Goal: Use online tool/utility

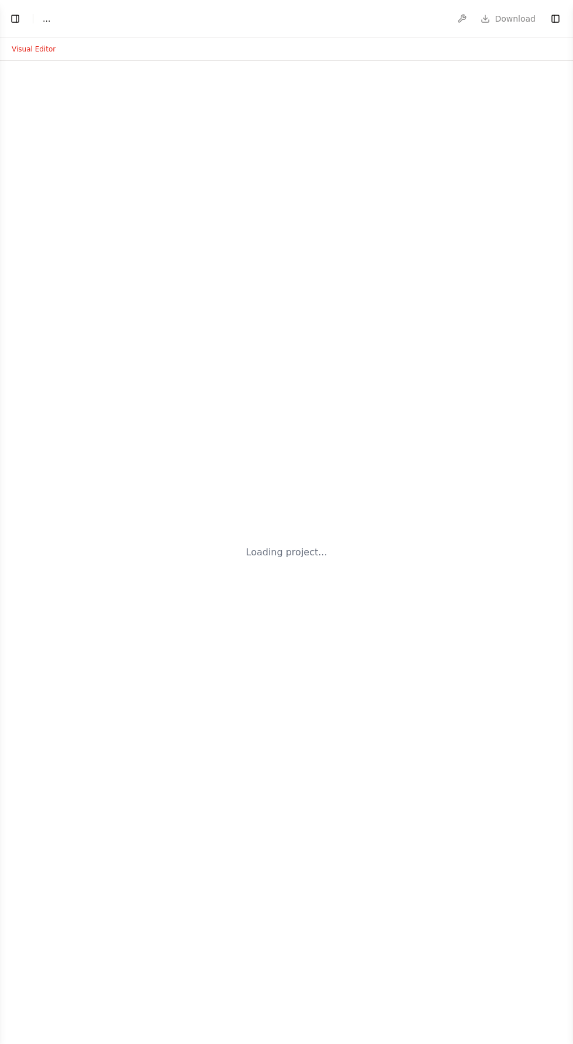
scroll to position [84, 0]
select select "****"
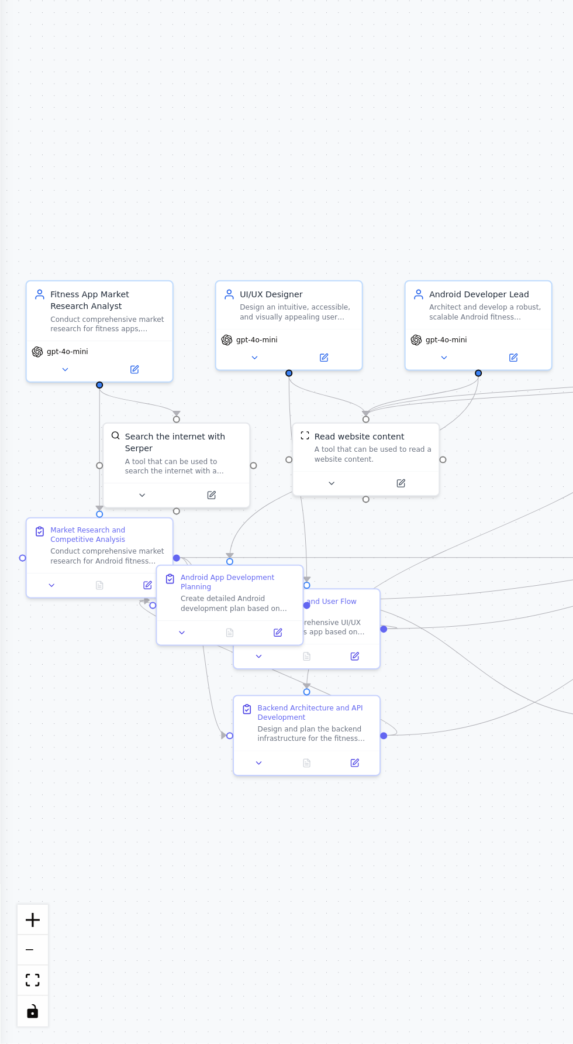
scroll to position [335, 0]
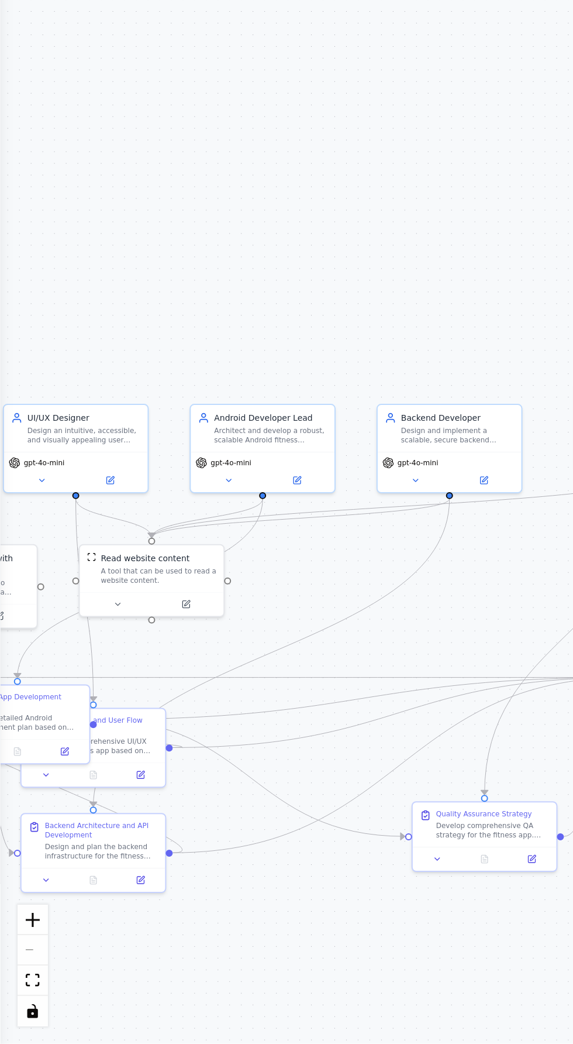
click at [219, 949] on icon at bounding box center [219, 951] width 5 height 5
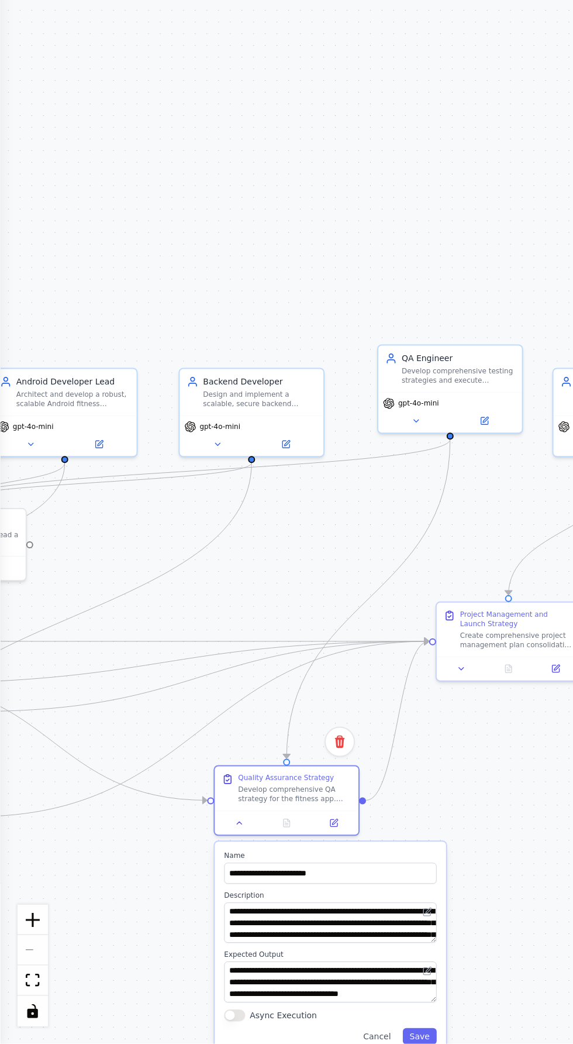
click at [259, 968] on div ".deletable-edge-delete-btn { width: 20px; height: 20px; border: 0px solid #ffff…" at bounding box center [286, 552] width 573 height 983
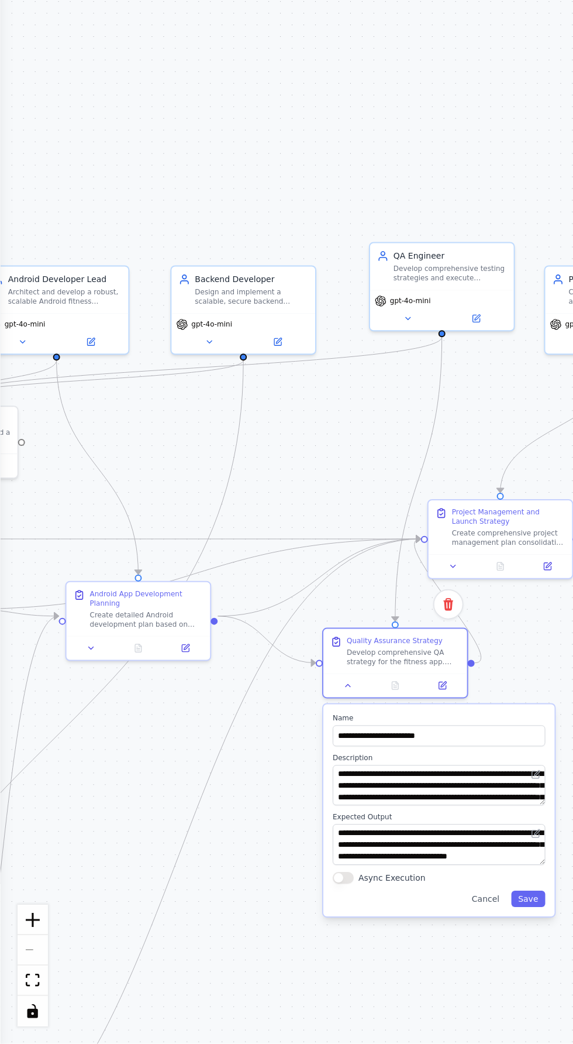
click at [266, 967] on button "Save" at bounding box center [264, 971] width 17 height 8
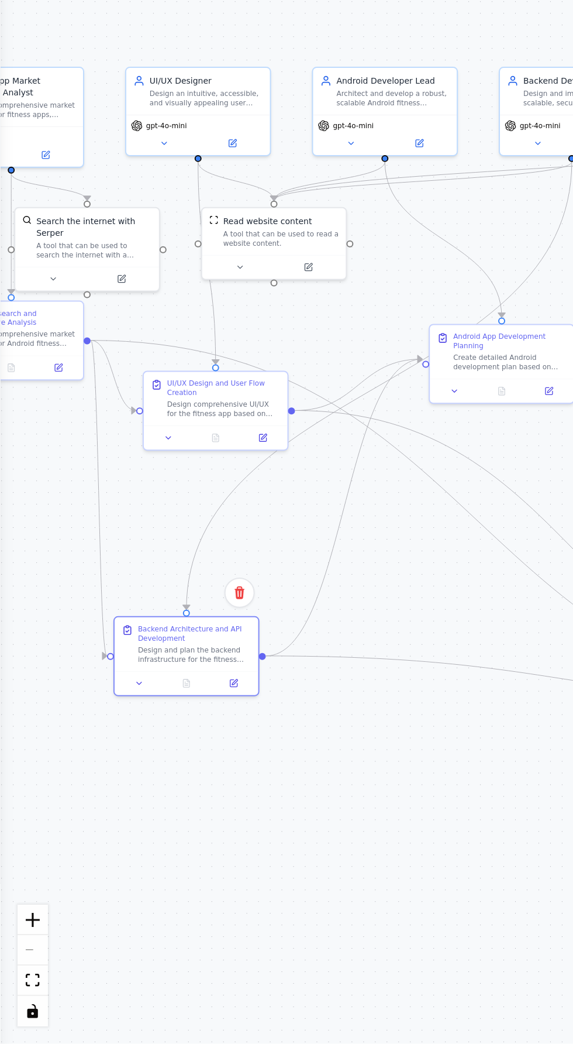
click at [70, 863] on icon at bounding box center [69, 863] width 2 height 1
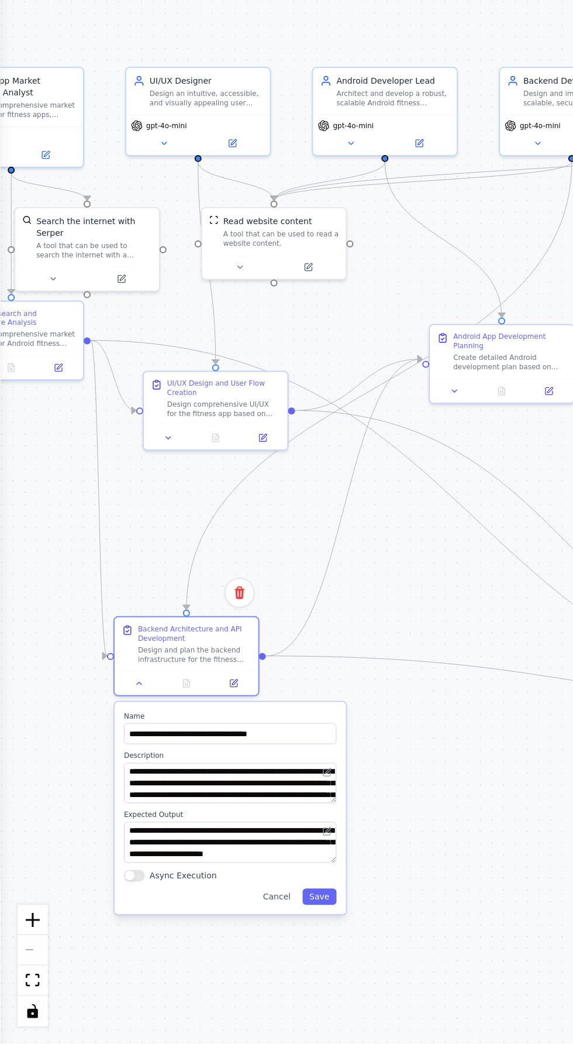
click at [160, 966] on button "Save" at bounding box center [160, 970] width 17 height 8
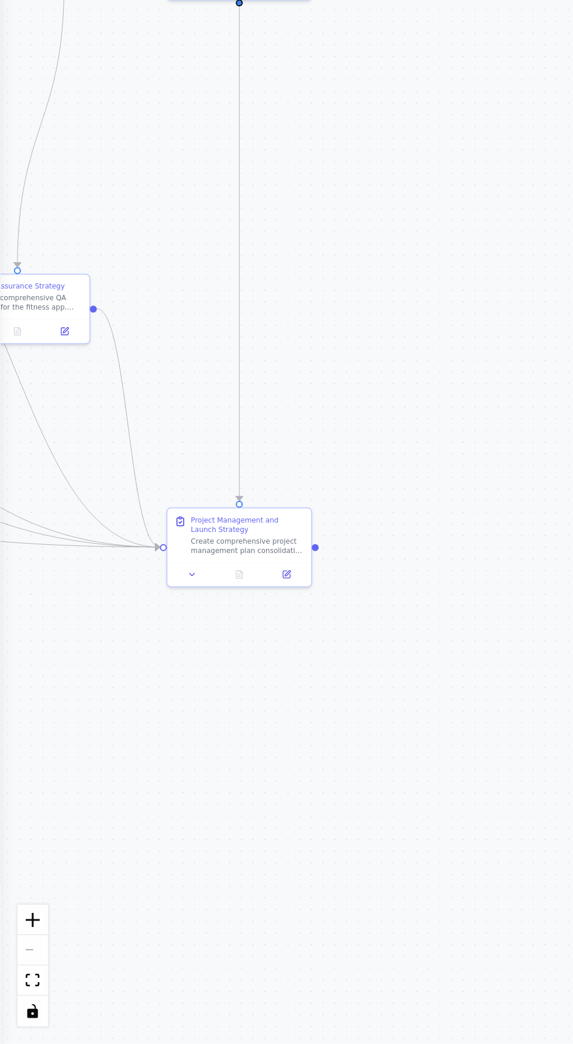
click at [18, 1008] on button "fit view" at bounding box center [16, 1011] width 15 height 15
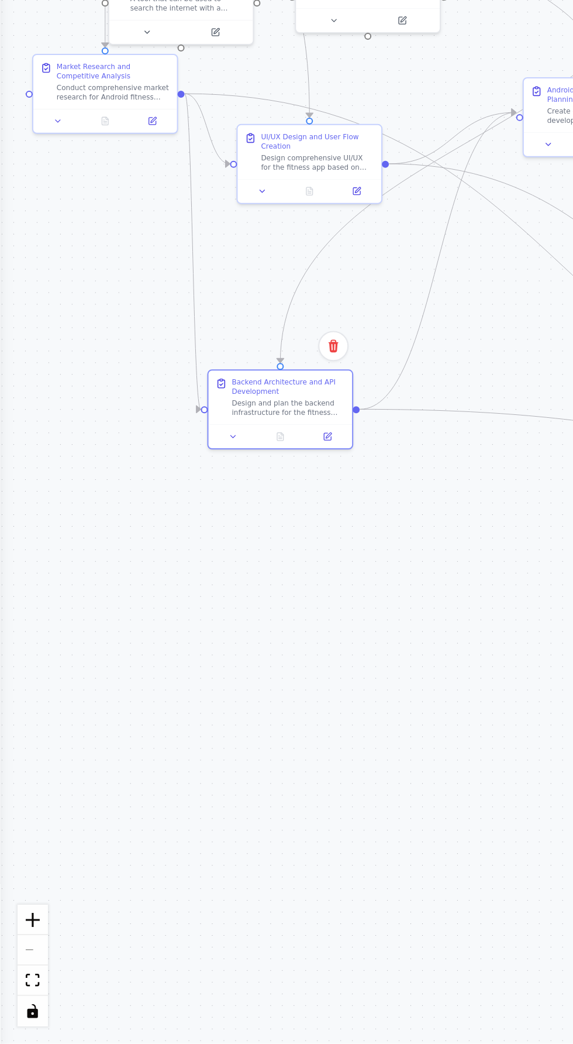
click at [19, 995] on div "React Flow controls" at bounding box center [16, 1004] width 15 height 61
click at [18, 1024] on icon "toggle interactivity" at bounding box center [16, 1027] width 7 height 7
click at [17, 1020] on button "toggle interactivity" at bounding box center [16, 1027] width 15 height 15
